Goal: Task Accomplishment & Management: Manage account settings

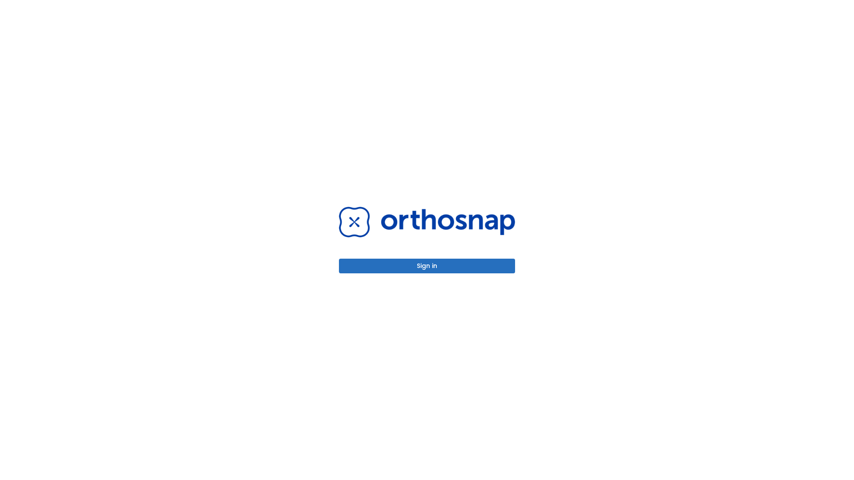
click at [427, 266] on button "Sign in" at bounding box center [427, 266] width 176 height 15
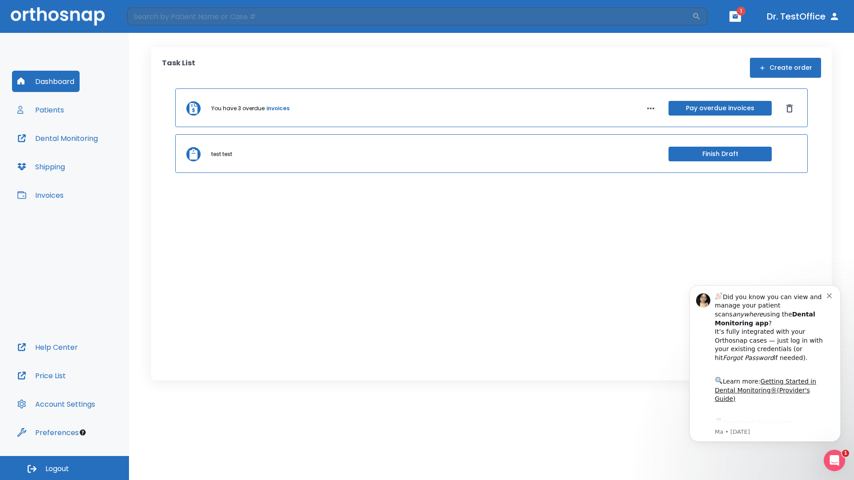
click at [64, 468] on span "Logout" at bounding box center [57, 469] width 24 height 10
